Goal: Task Accomplishment & Management: Use online tool/utility

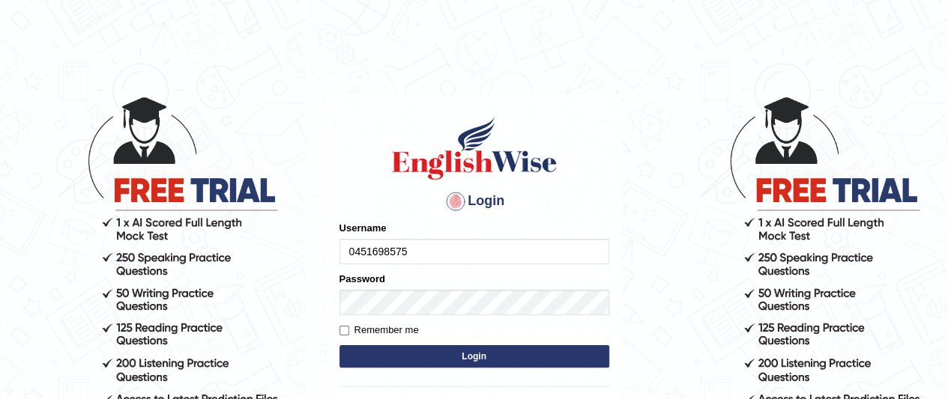
type input "0451698575"
click at [342, 333] on input "Remember me" at bounding box center [344, 331] width 10 height 10
checkbox input "true"
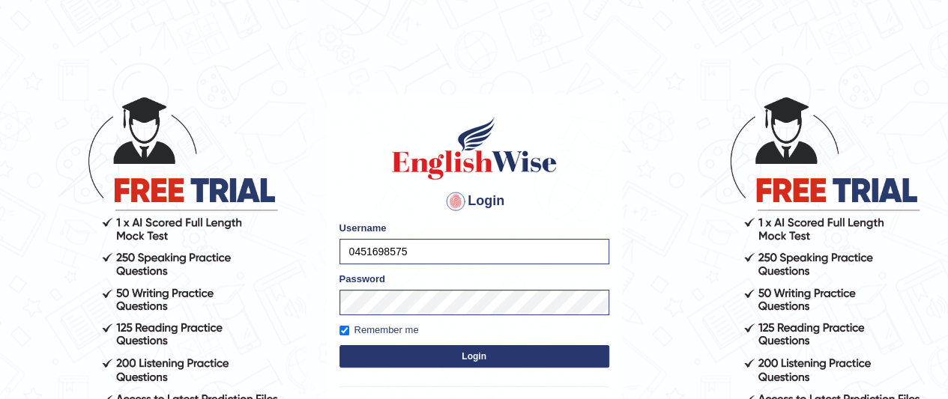
click at [402, 362] on button "Login" at bounding box center [474, 356] width 270 height 22
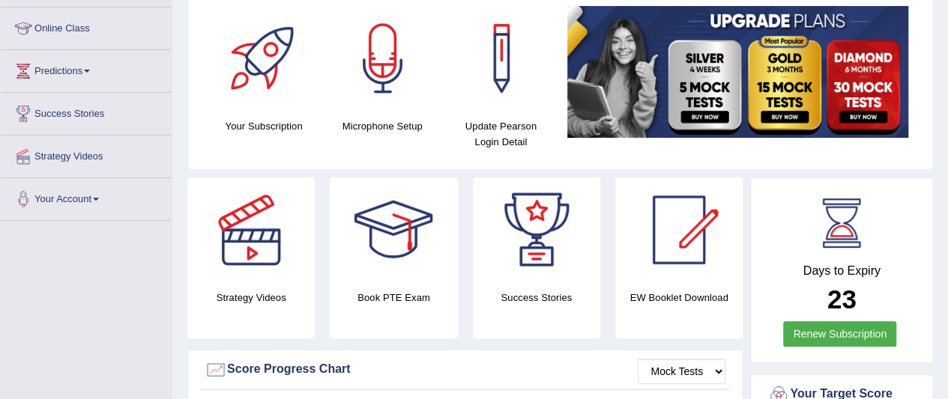
scroll to position [199, 0]
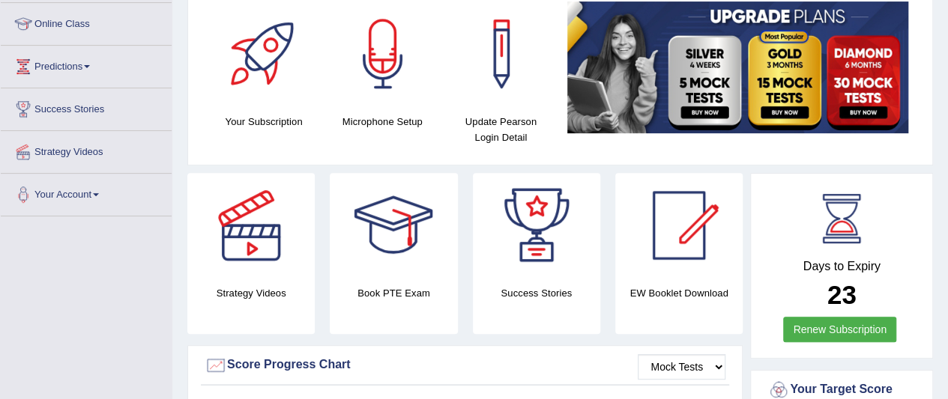
click at [899, 249] on div "Days to Expiry 23 Renew Subscription" at bounding box center [842, 268] width 156 height 166
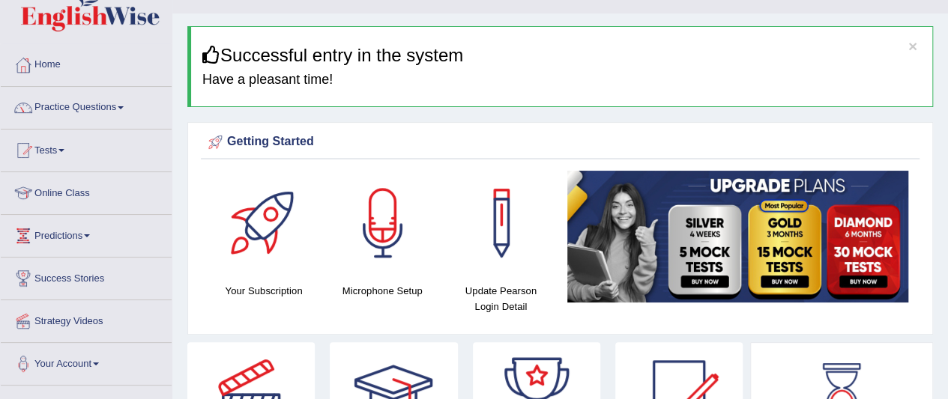
scroll to position [0, 0]
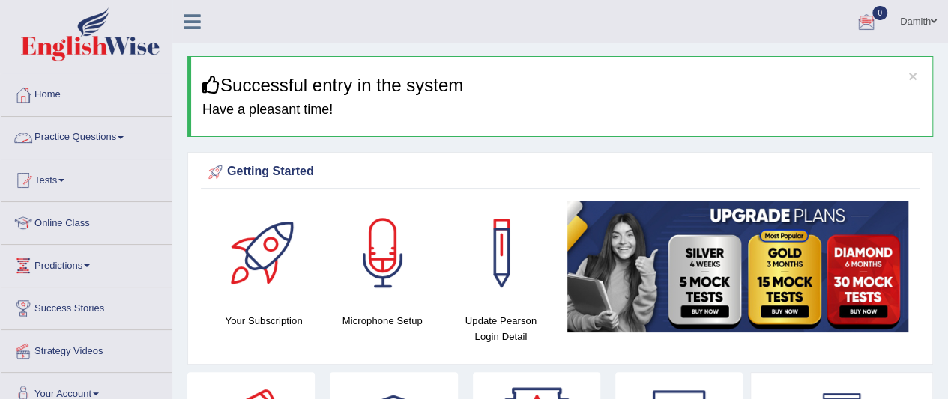
click at [90, 136] on link "Practice Questions" at bounding box center [86, 135] width 171 height 37
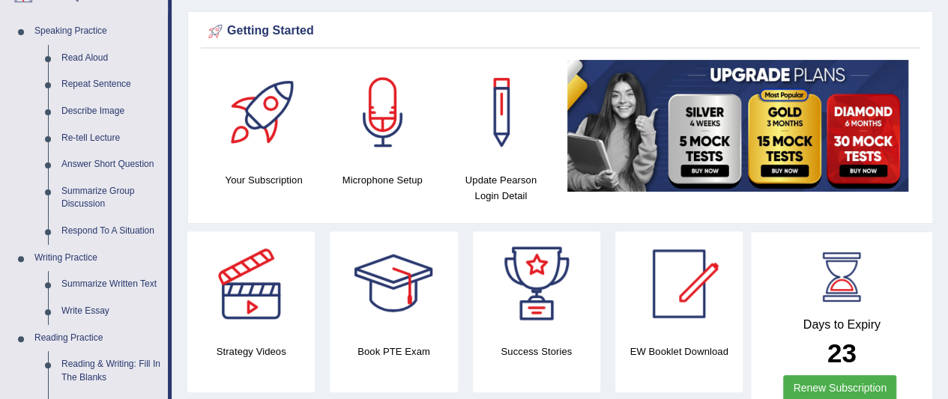
scroll to position [150, 0]
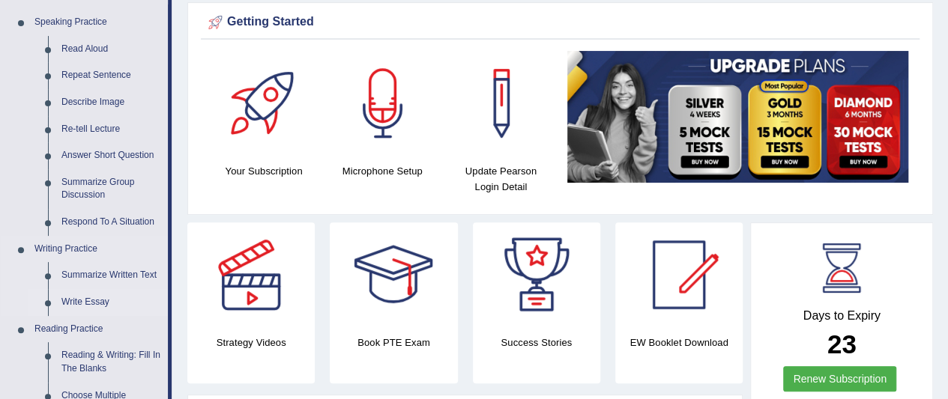
click at [88, 304] on link "Write Essay" at bounding box center [111, 302] width 113 height 27
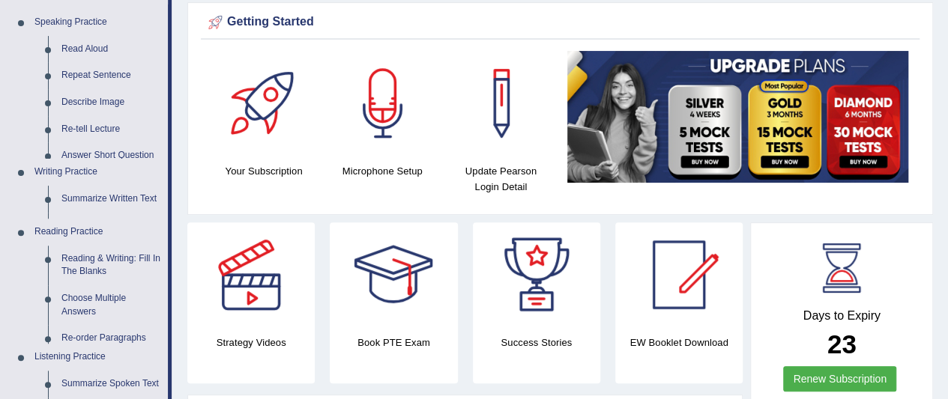
click at [88, 304] on ul "Home Practice Questions Speaking Practice Read Aloud Repeat Sentence Describe I…" at bounding box center [86, 340] width 171 height 833
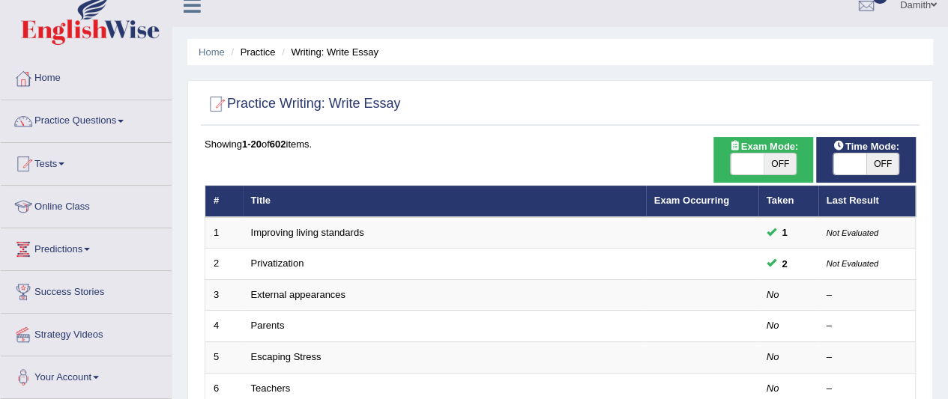
scroll to position [30, 0]
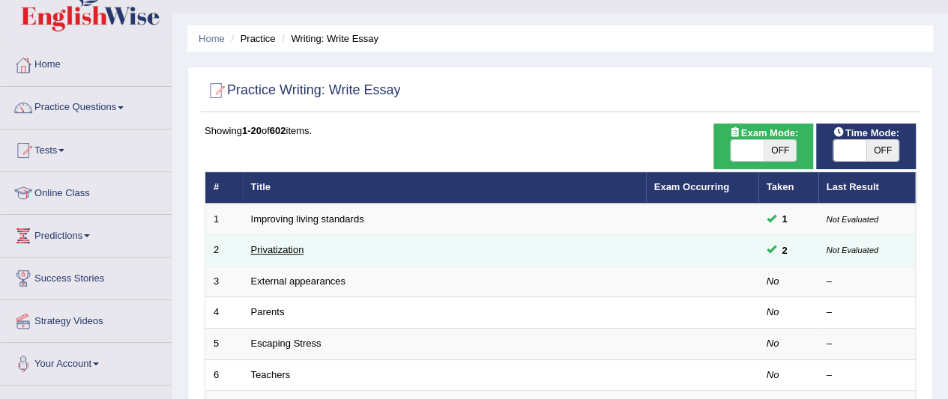
click at [285, 250] on link "Privatization" at bounding box center [277, 249] width 53 height 11
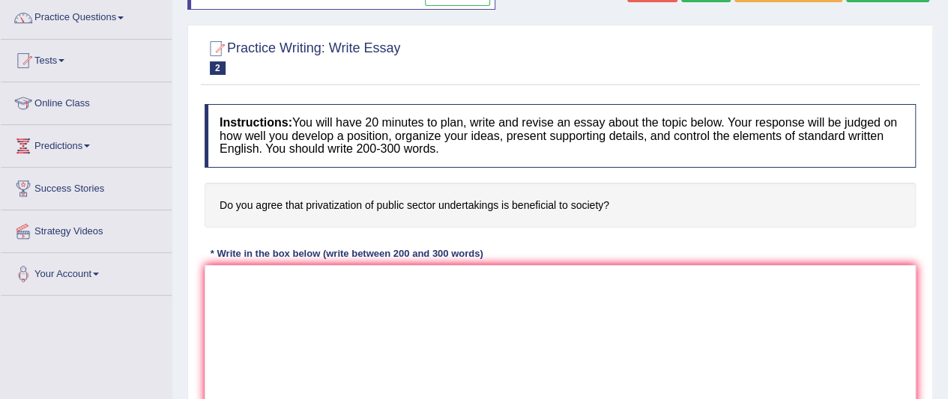
scroll to position [150, 0]
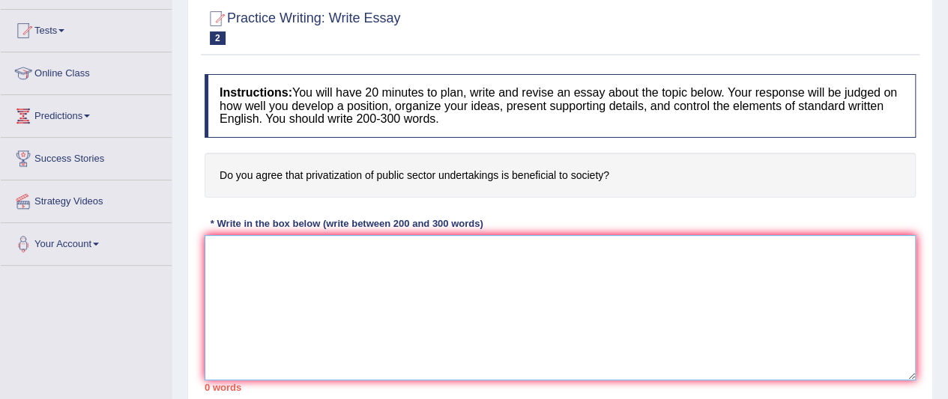
click at [304, 252] on textarea at bounding box center [560, 307] width 711 height 145
type textarea "i"
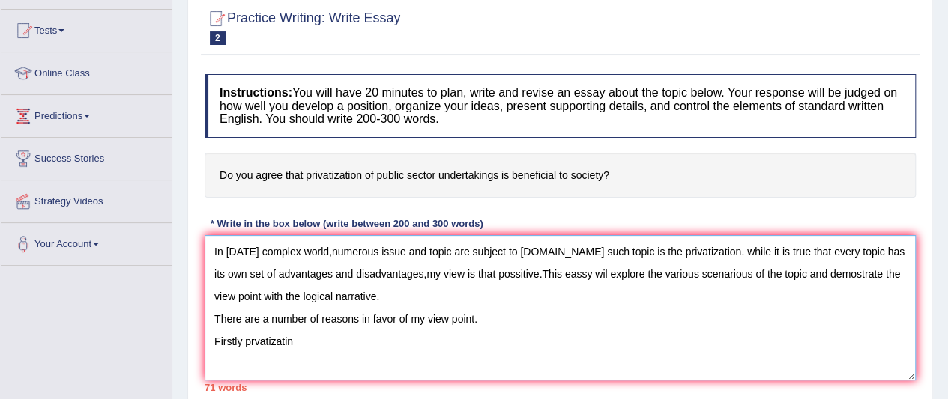
click at [242, 344] on textarea "In today's complex world,numerous issue and topic are subject to debate.One suc…" at bounding box center [560, 307] width 711 height 145
click at [255, 339] on textarea "In today's complex world,numerous issue and topic are subject to debate.One suc…" at bounding box center [560, 307] width 711 height 145
click at [312, 338] on textarea "In today's complex world,numerous issue and topic are subject to debate.One suc…" at bounding box center [560, 307] width 711 height 145
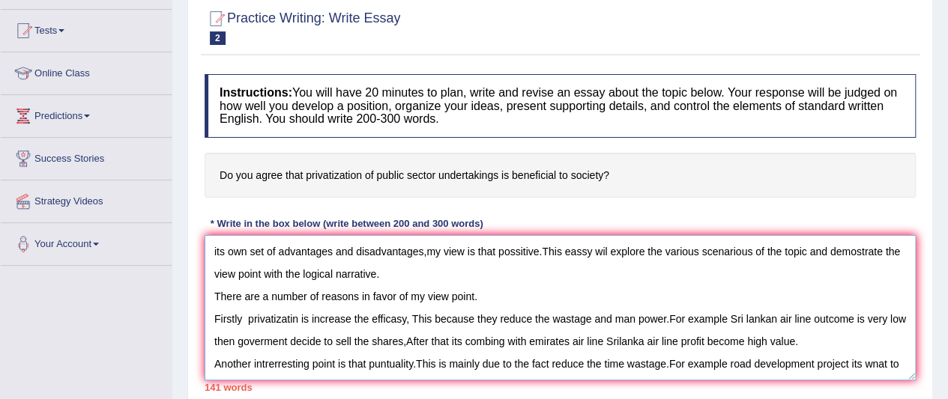
scroll to position [34, 0]
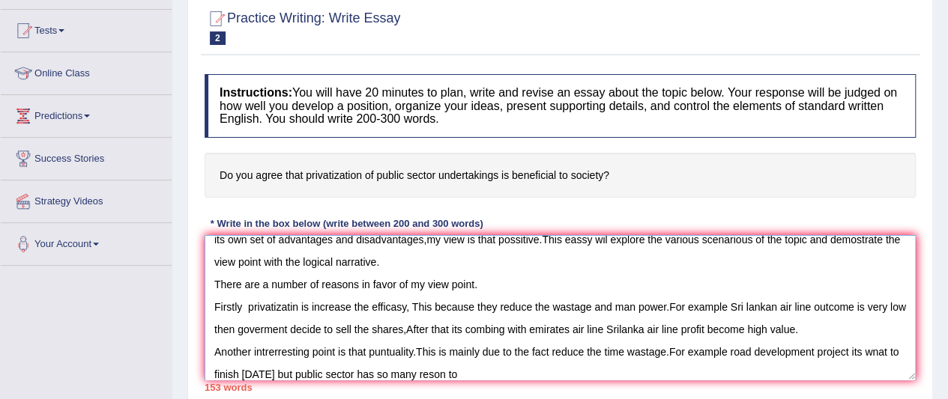
click at [481, 374] on textarea "In today's complex world,numerous issue and topic are subject to debate.One suc…" at bounding box center [560, 307] width 711 height 145
click at [517, 372] on textarea "In today's complex world,numerous issue and topic are subject to debate.One suc…" at bounding box center [560, 307] width 711 height 145
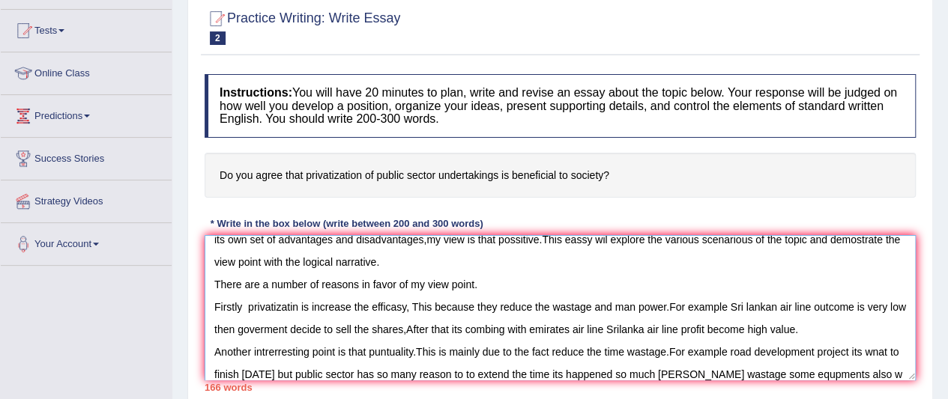
scroll to position [57, 0]
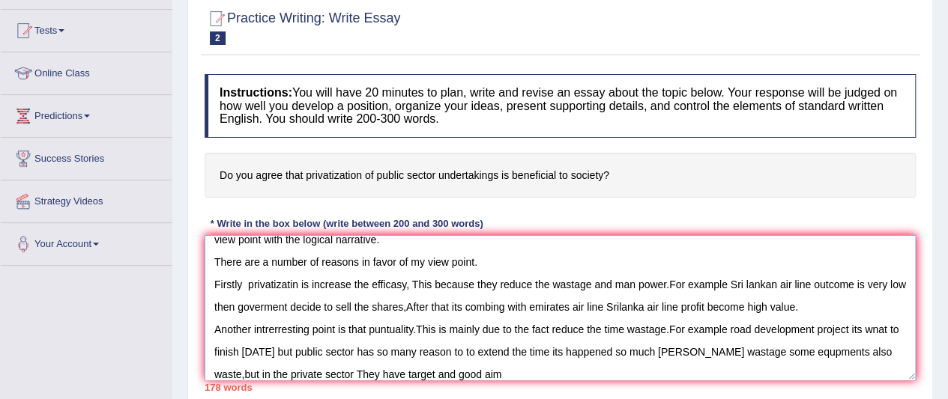
click at [724, 352] on textarea at bounding box center [560, 307] width 711 height 145
click at [502, 375] on textarea at bounding box center [560, 307] width 711 height 145
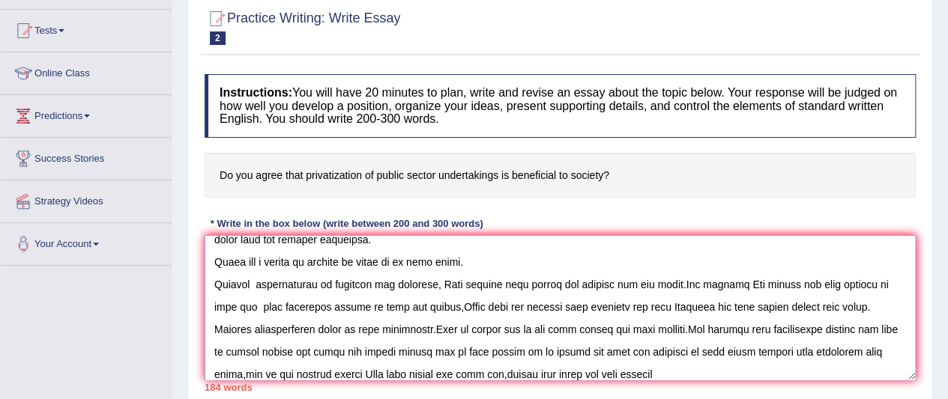
click at [582, 373] on textarea at bounding box center [560, 307] width 711 height 145
click at [663, 371] on textarea at bounding box center [560, 307] width 711 height 145
click at [591, 372] on textarea at bounding box center [560, 307] width 711 height 145
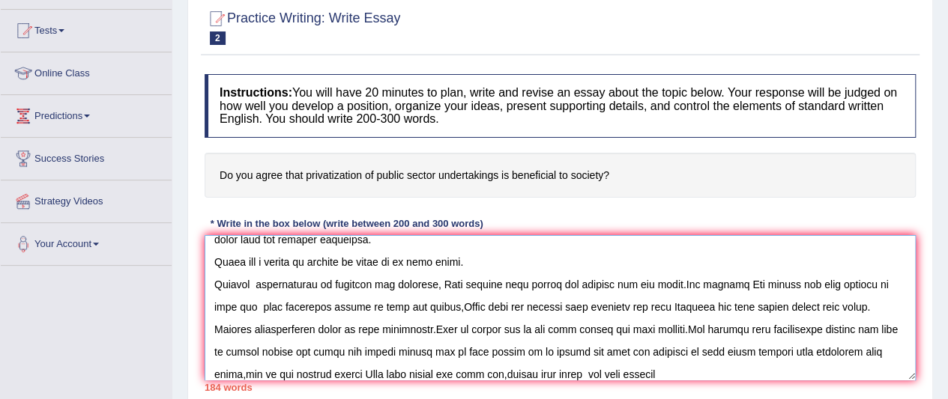
click at [627, 369] on textarea at bounding box center [560, 307] width 711 height 145
click at [659, 372] on textarea at bounding box center [560, 307] width 711 height 145
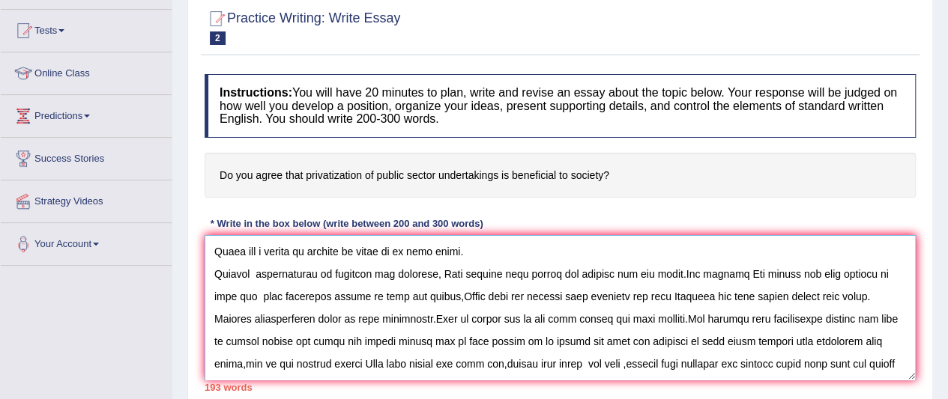
scroll to position [79, 0]
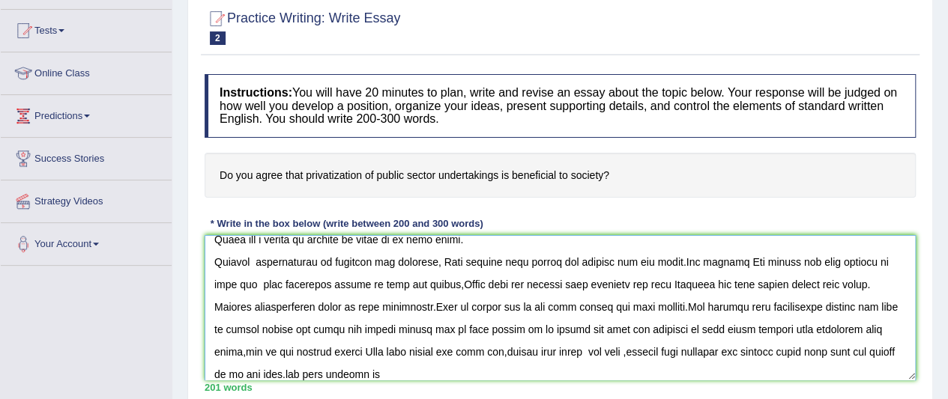
click at [671, 372] on textarea at bounding box center [560, 307] width 711 height 145
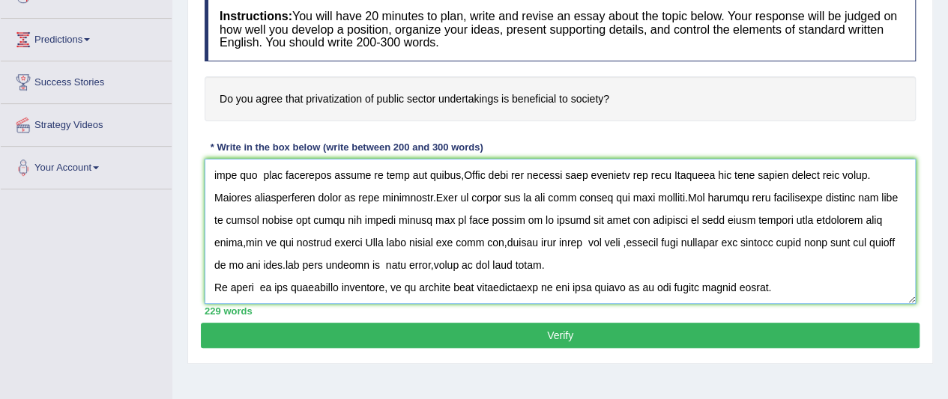
scroll to position [240, 0]
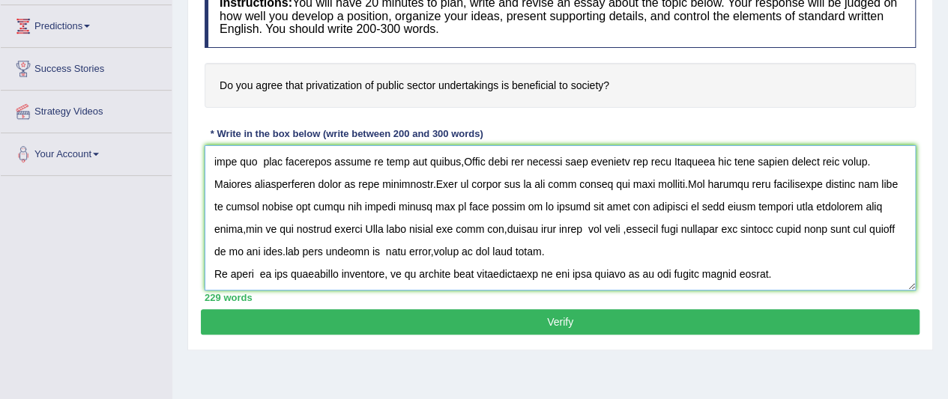
type textarea "In today's complex world,numerous issue and topic are subject to debate.One suc…"
click at [819, 312] on button "Verify" at bounding box center [560, 321] width 719 height 25
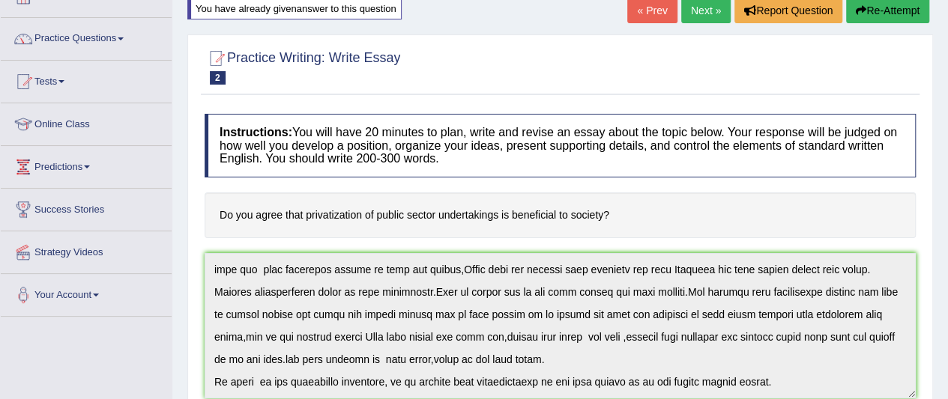
scroll to position [69, 0]
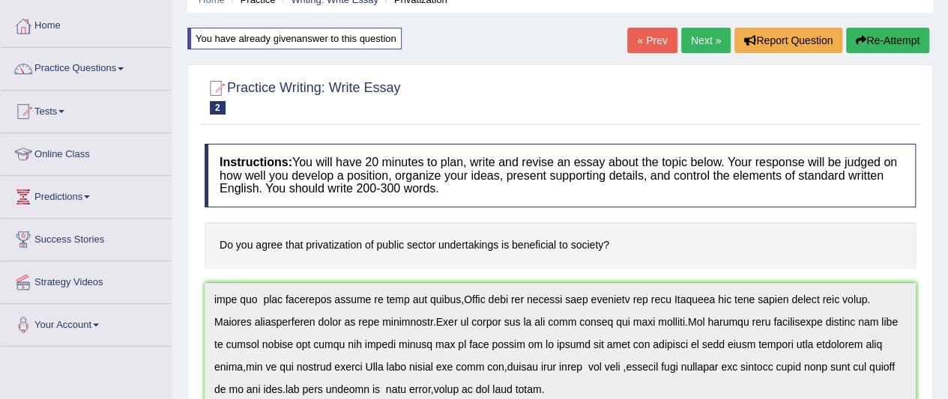
click at [696, 41] on link "Next »" at bounding box center [705, 40] width 49 height 25
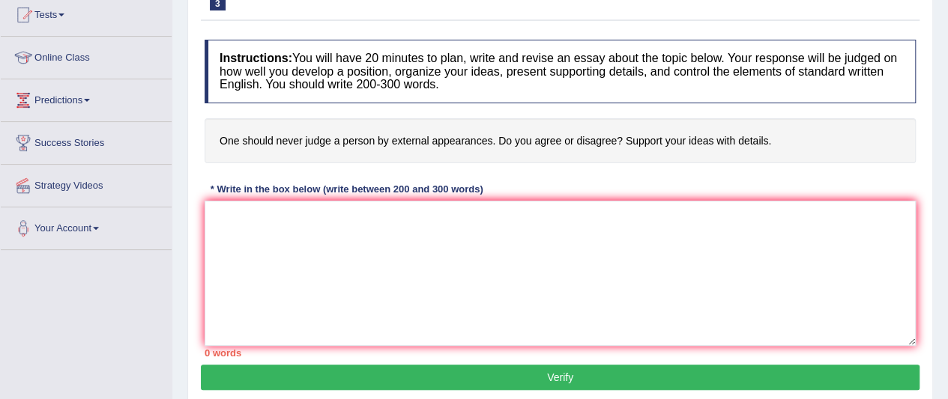
scroll to position [180, 0]
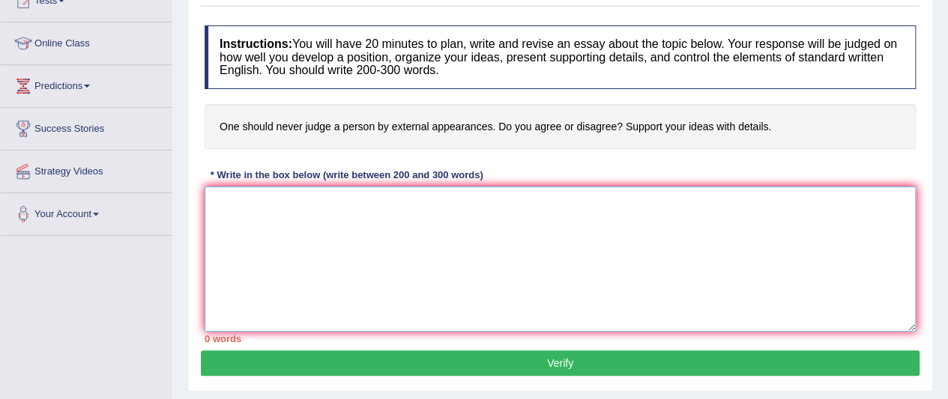
click at [418, 207] on textarea at bounding box center [560, 259] width 711 height 145
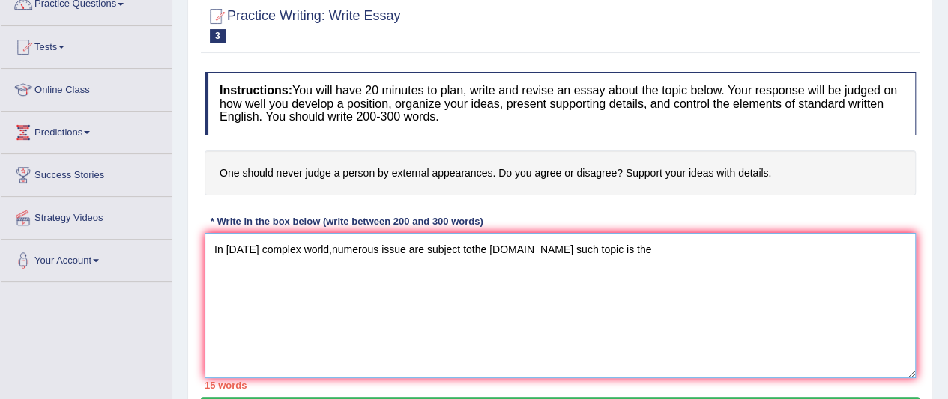
scroll to position [120, 0]
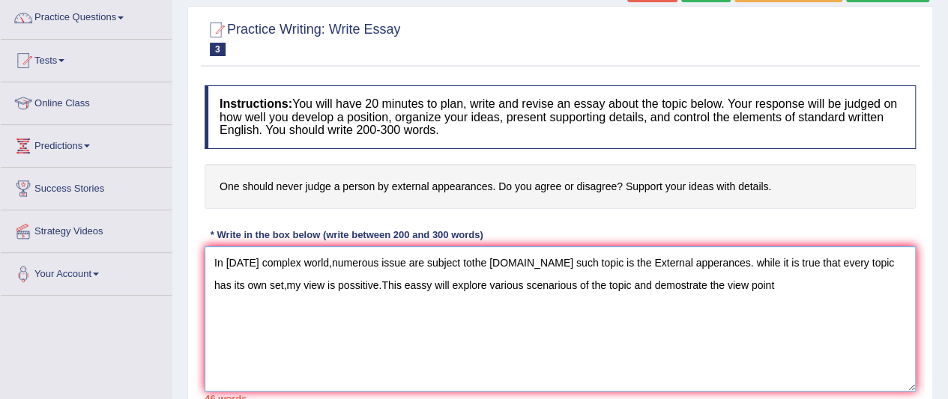
click at [628, 310] on textarea "In today's complex world,numerous issue are subject tothe debate.One such topic…" at bounding box center [560, 319] width 711 height 145
click at [469, 260] on textarea "In today's complex world,numerous issue are subject tothe debate.One such topic…" at bounding box center [560, 319] width 711 height 145
click at [625, 284] on textarea "In today's complex world,numerous issue are subject to the debate.One such topi…" at bounding box center [560, 319] width 711 height 145
click at [727, 283] on textarea "In today's complex world,numerous issue are subject to the debate.One such topi…" at bounding box center [560, 319] width 711 height 145
click at [843, 286] on textarea "In today's complex world,numerous issue are subject to the debate.One such topi…" at bounding box center [560, 319] width 711 height 145
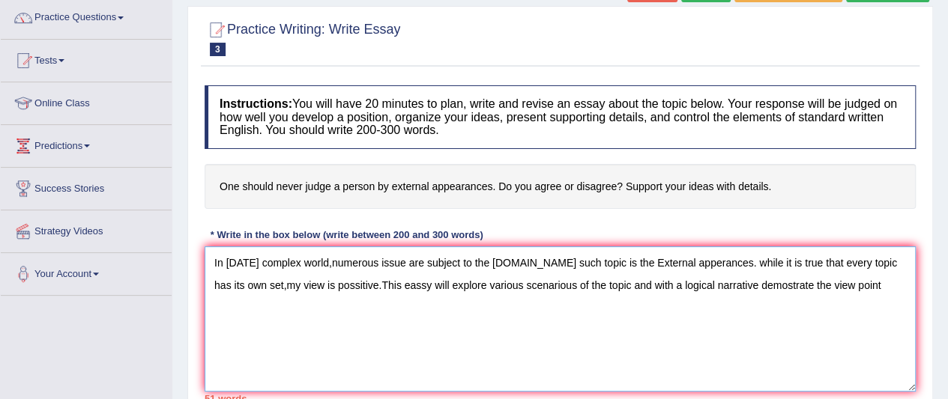
click at [847, 287] on textarea "In today's complex world,numerous issue are subject to the debate.One such topi…" at bounding box center [560, 319] width 711 height 145
click at [620, 283] on textarea "In today's complex world,numerous issue are subject to the debate.One such topi…" at bounding box center [560, 319] width 711 height 145
click at [745, 284] on textarea "In today's complex world,numerous issue are subject to the debate.One such topi…" at bounding box center [560, 319] width 711 height 145
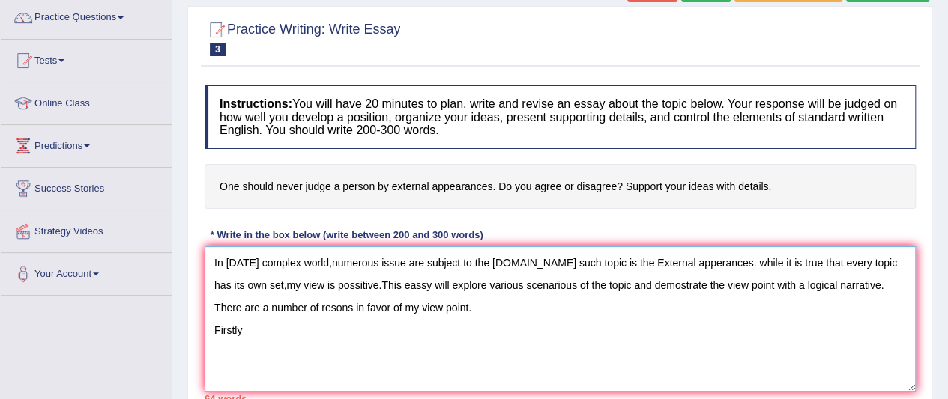
click at [740, 326] on textarea "In today's complex world,numerous issue are subject to the debate.One such topi…" at bounding box center [560, 319] width 711 height 145
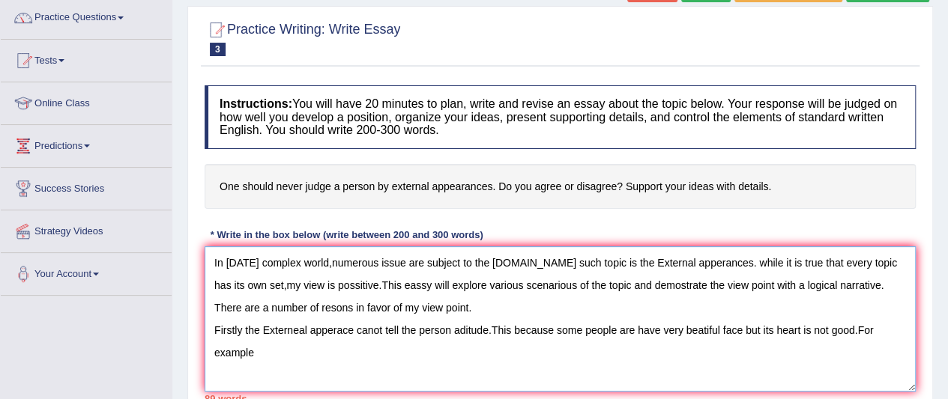
click at [626, 351] on textarea "In today's complex world,numerous issue are subject to the debate.One such topi…" at bounding box center [560, 319] width 711 height 145
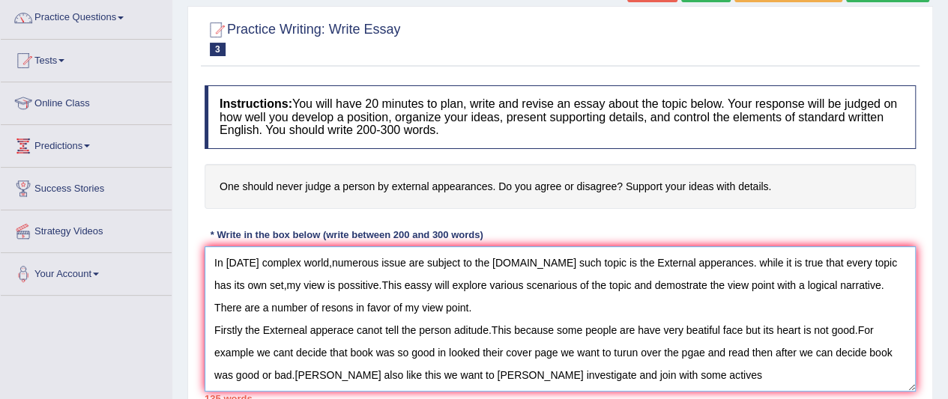
click at [644, 374] on textarea "In today's complex world,numerous issue are subject to the debate.One such topi…" at bounding box center [560, 319] width 711 height 145
click at [668, 378] on textarea "In today's complex world,numerous issue are subject to the debate.One such topi…" at bounding box center [560, 319] width 711 height 145
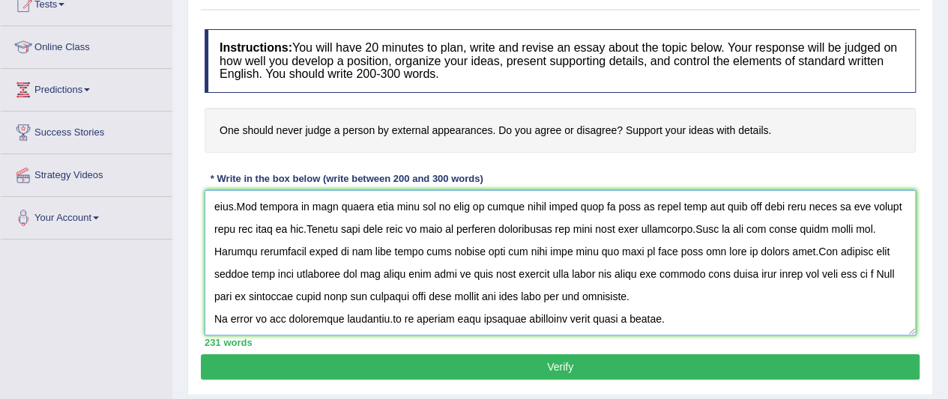
scroll to position [180, 0]
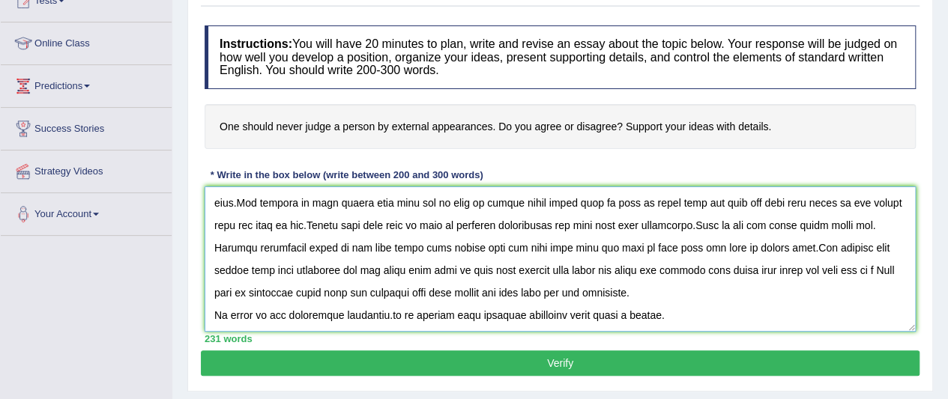
type textarea "In today's complex world,numerous issue are subject to the debate.One such topi…"
click at [868, 359] on button "Verify" at bounding box center [560, 363] width 719 height 25
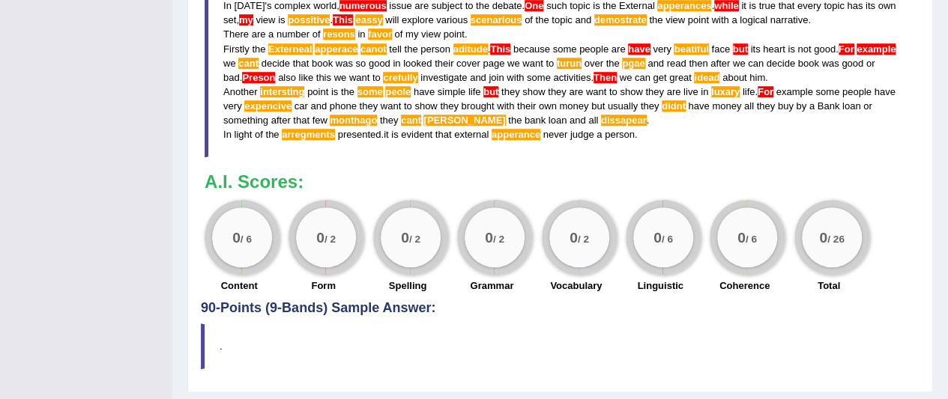
scroll to position [579, 0]
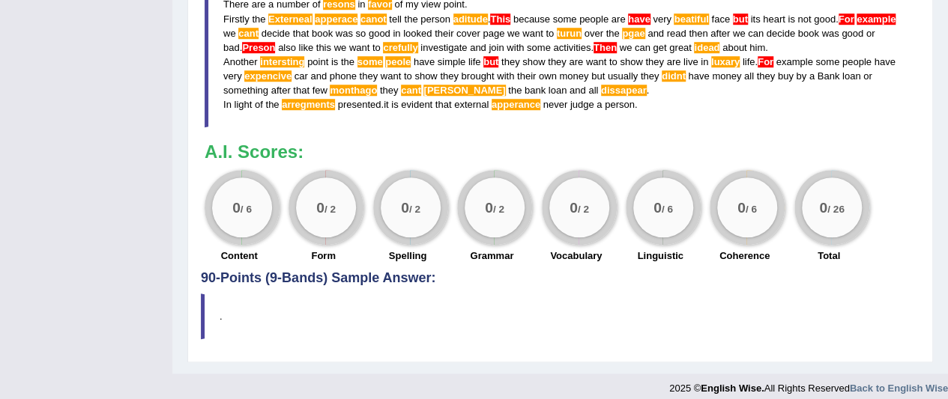
drag, startPoint x: 292, startPoint y: 279, endPoint x: 373, endPoint y: 275, distance: 81.0
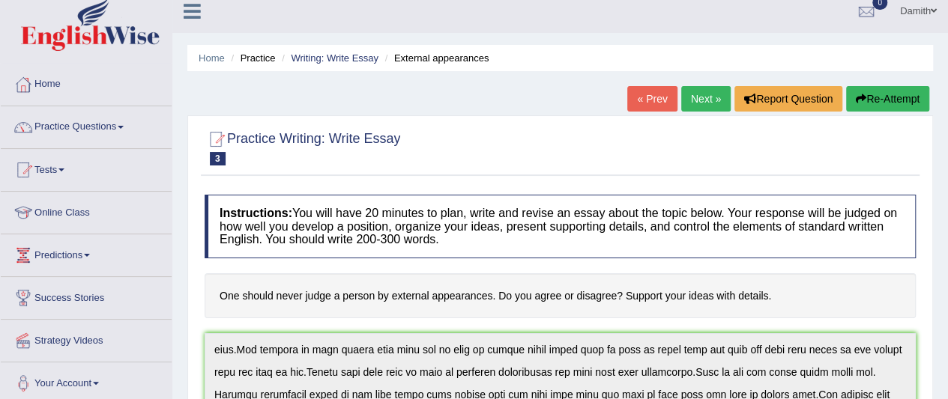
scroll to position [0, 0]
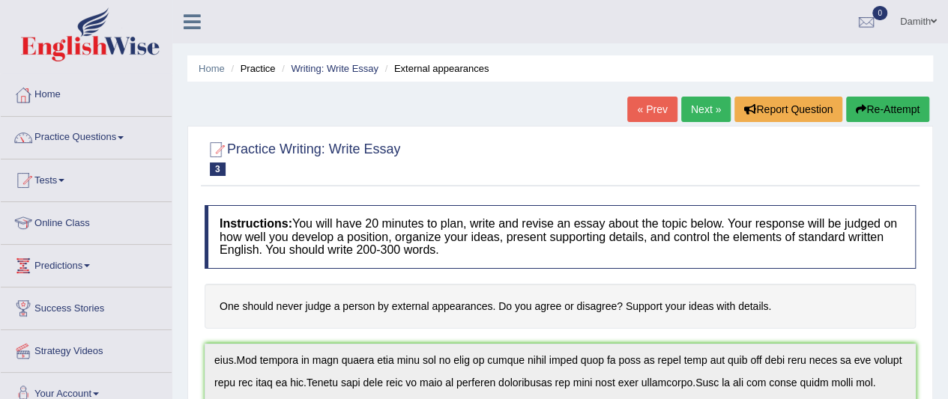
click at [874, 104] on button "Re-Attempt" at bounding box center [887, 109] width 83 height 25
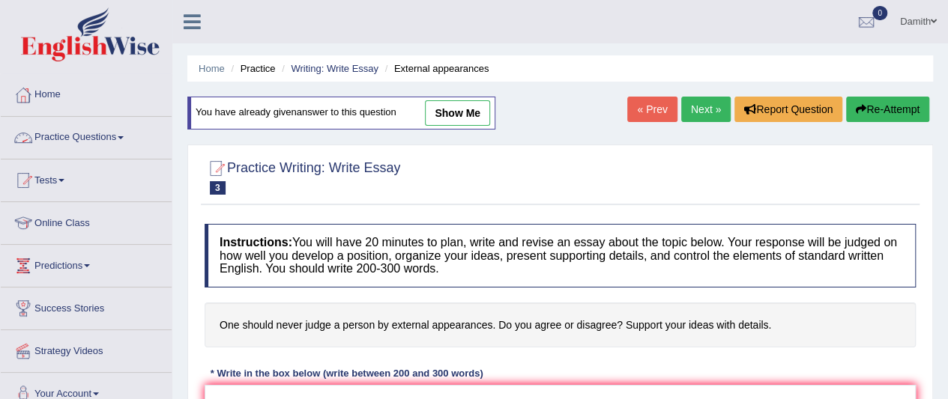
click at [97, 134] on link "Practice Questions" at bounding box center [86, 135] width 171 height 37
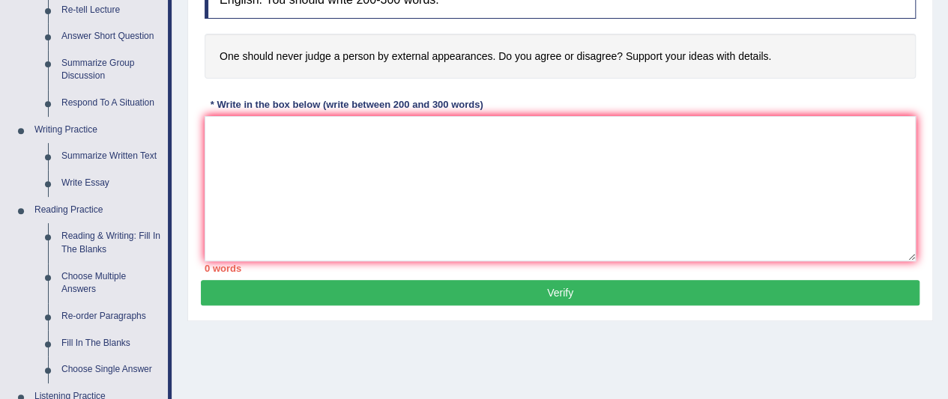
scroll to position [329, 0]
